Goal: Task Accomplishment & Management: Complete application form

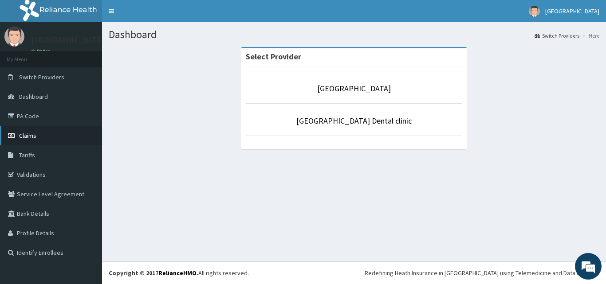
click at [46, 137] on link "Claims" at bounding box center [51, 136] width 102 height 20
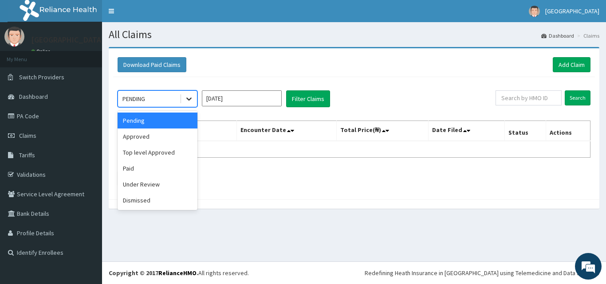
click at [192, 101] on icon at bounding box center [188, 98] width 9 height 9
click at [183, 137] on div "Approved" at bounding box center [157, 137] width 80 height 16
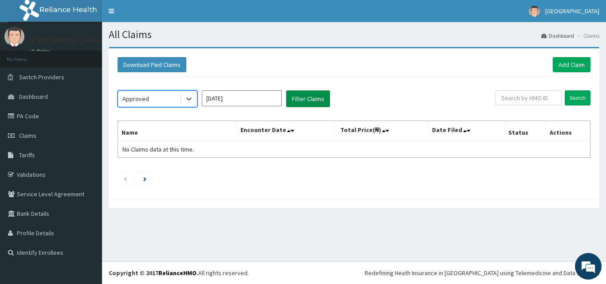
click at [320, 94] on button "Filter Claims" at bounding box center [308, 98] width 44 height 17
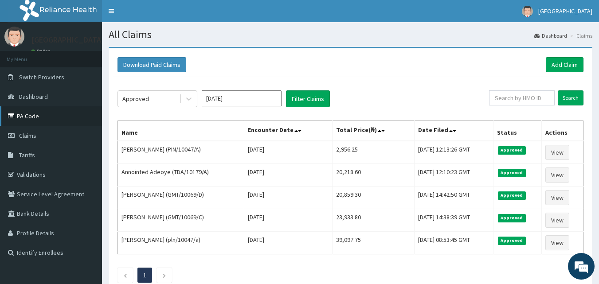
click at [39, 114] on link "PA Code" at bounding box center [51, 116] width 102 height 20
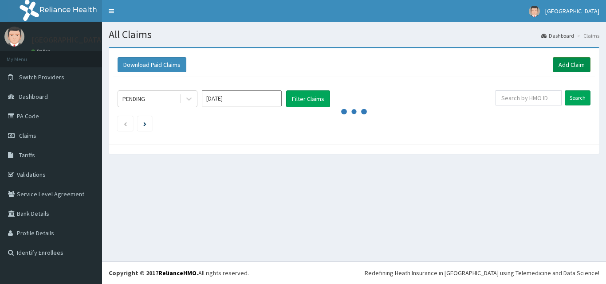
click at [569, 61] on link "Add Claim" at bounding box center [571, 64] width 38 height 15
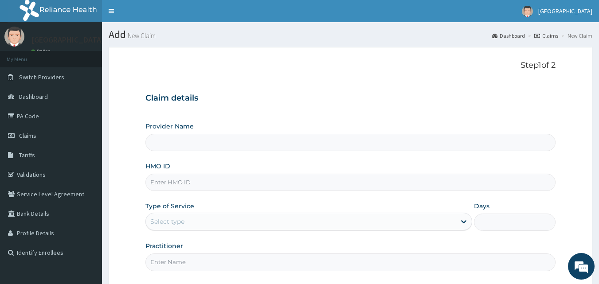
type input "[GEOGRAPHIC_DATA]"
click at [163, 185] on input "HMO ID" at bounding box center [350, 182] width 411 height 17
type input "wea/10041/a"
click at [166, 223] on div "Select type" at bounding box center [167, 221] width 34 height 9
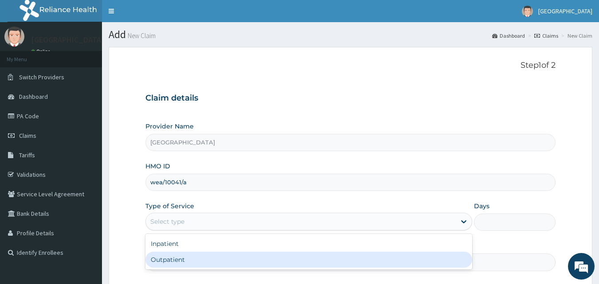
click at [188, 258] on div "Outpatient" at bounding box center [308, 260] width 327 height 16
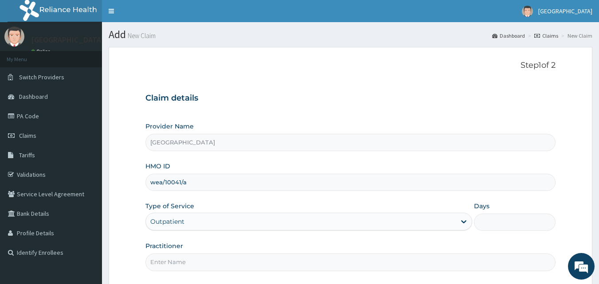
type input "1"
click at [193, 262] on input "Practitioner" at bounding box center [350, 262] width 411 height 17
type input "[PERSON_NAME]"
click at [490, 247] on div "Practitioner [PERSON_NAME]" at bounding box center [350, 256] width 411 height 29
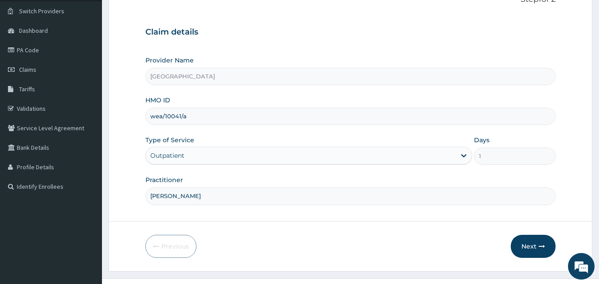
scroll to position [83, 0]
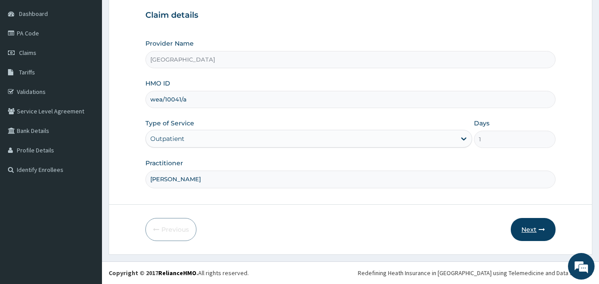
click at [532, 229] on button "Next" at bounding box center [533, 229] width 45 height 23
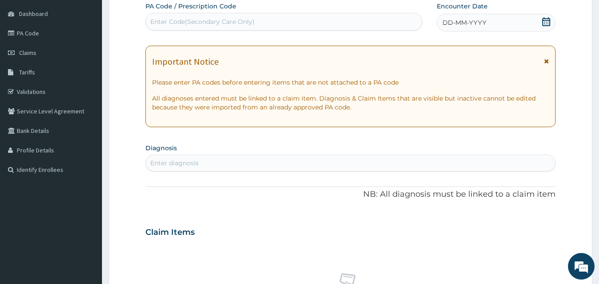
click at [485, 24] on span "DD-MM-YYYY" at bounding box center [464, 22] width 44 height 9
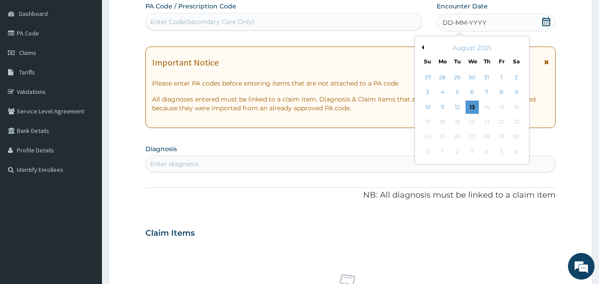
click at [501, 24] on div "DD-MM-YYYY" at bounding box center [496, 23] width 119 height 18
click at [544, 19] on icon at bounding box center [546, 21] width 9 height 9
click at [548, 22] on icon at bounding box center [546, 21] width 9 height 9
click at [544, 20] on icon at bounding box center [546, 21] width 8 height 9
click at [544, 21] on icon at bounding box center [546, 21] width 9 height 9
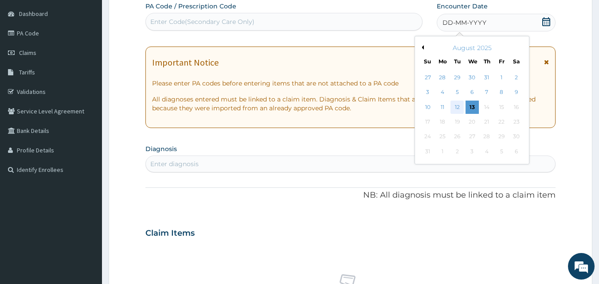
click at [457, 105] on div "12" at bounding box center [457, 107] width 13 height 13
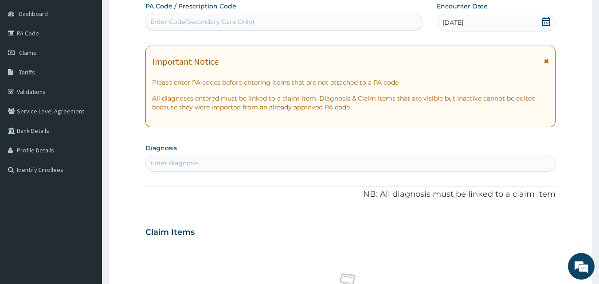
click at [213, 160] on div "Enter diagnosis" at bounding box center [351, 163] width 410 height 14
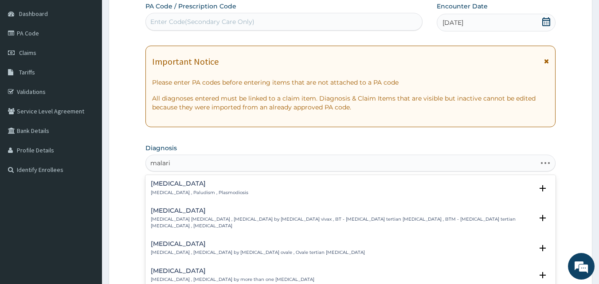
type input "[MEDICAL_DATA]"
click at [201, 192] on p "[MEDICAL_DATA] , Paludism , Plasmodiosis" at bounding box center [200, 193] width 98 height 6
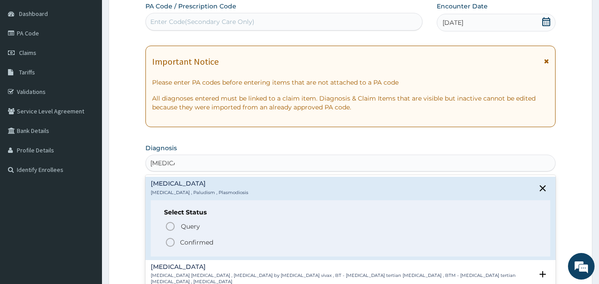
click at [198, 244] on p "Confirmed" at bounding box center [196, 242] width 33 height 9
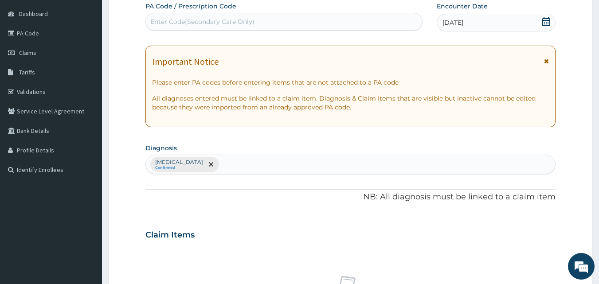
click at [202, 164] on div "[MEDICAL_DATA] Confirmed" at bounding box center [351, 164] width 410 height 19
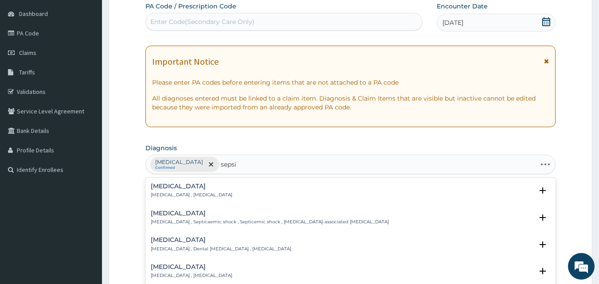
type input "[MEDICAL_DATA]"
click at [195, 193] on p "[MEDICAL_DATA] , [MEDICAL_DATA]" at bounding box center [192, 195] width 82 height 6
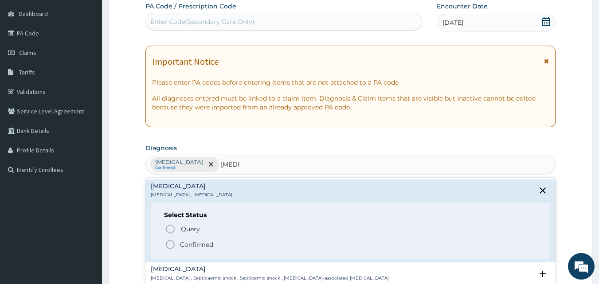
click at [215, 243] on span "Confirmed" at bounding box center [351, 244] width 372 height 11
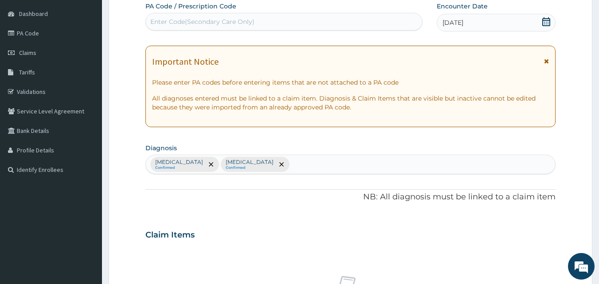
scroll to position [331, 0]
